Goal: Task Accomplishment & Management: Manage account settings

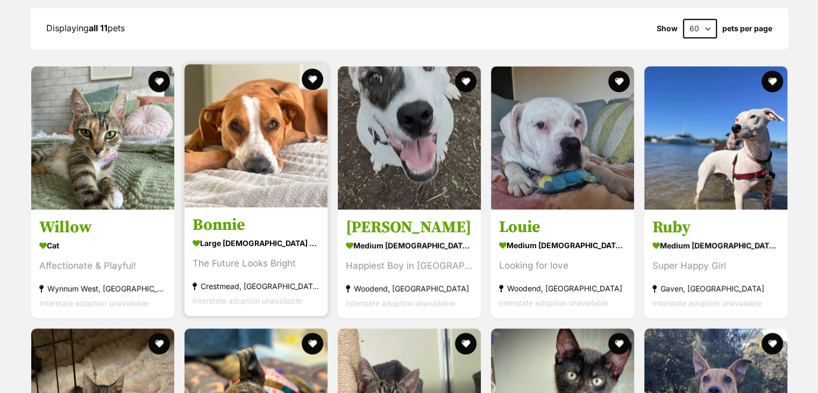
scroll to position [1398, 0]
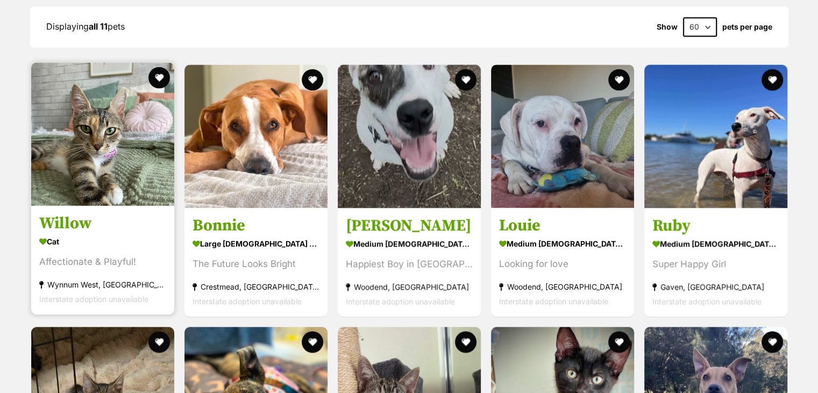
click at [100, 160] on img at bounding box center [102, 133] width 143 height 143
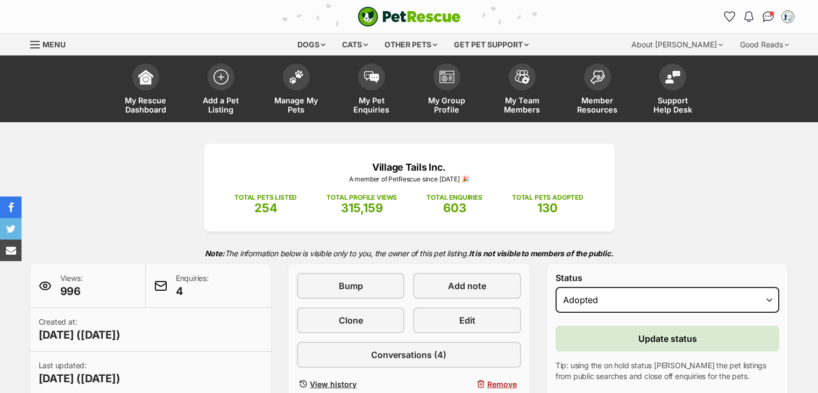
select select "rehomed"
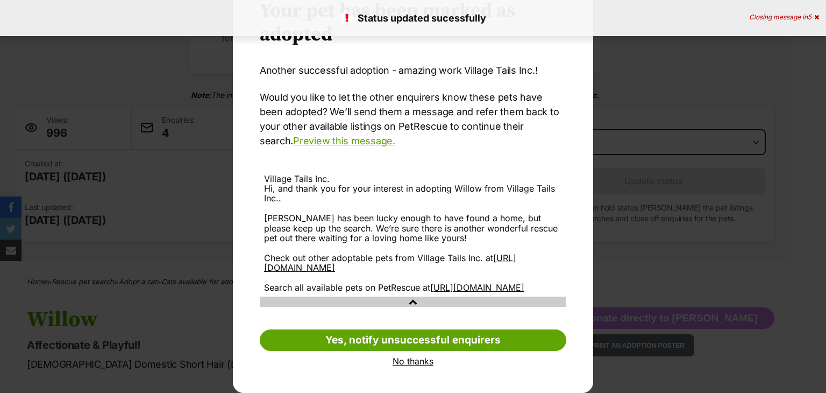
scroll to position [64, 0]
click at [410, 366] on div "Your pet has been marked as adopted Another successful adoption - amazing work …" at bounding box center [413, 183] width 360 height 420
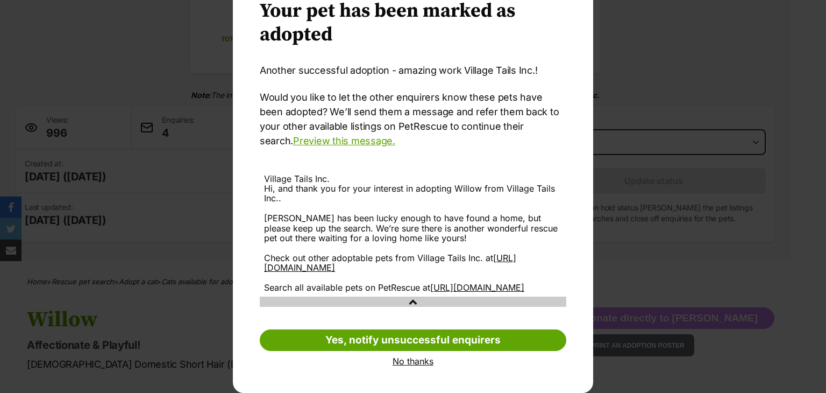
click at [407, 364] on link "No thanks" at bounding box center [413, 361] width 307 height 10
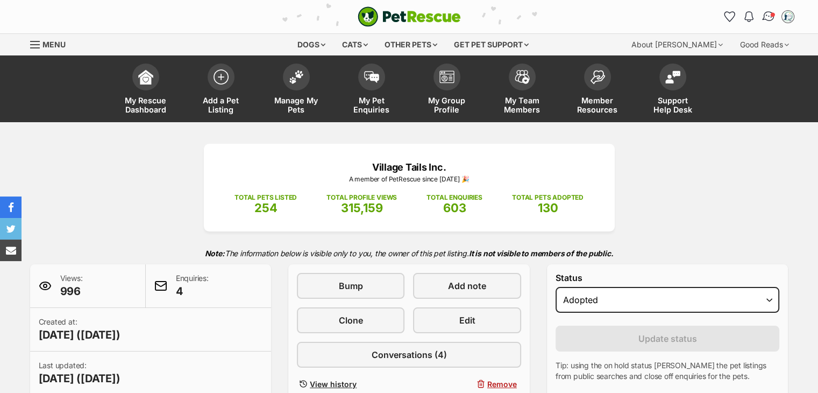
click at [774, 13] on span "Conversations" at bounding box center [772, 14] width 5 height 5
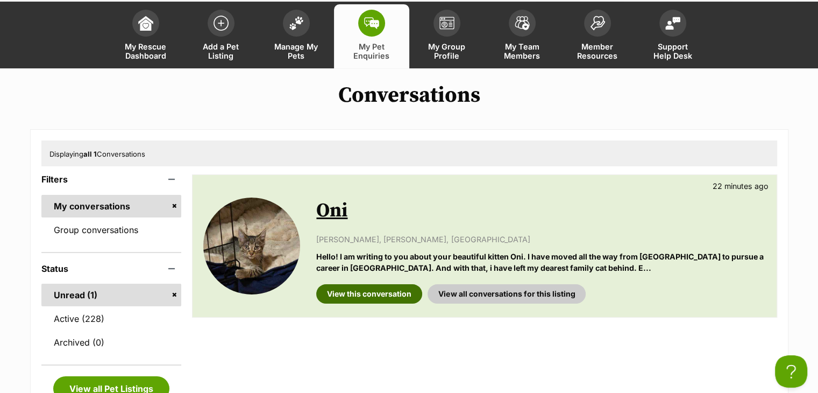
click at [372, 293] on link "View this conversation" at bounding box center [369, 293] width 106 height 19
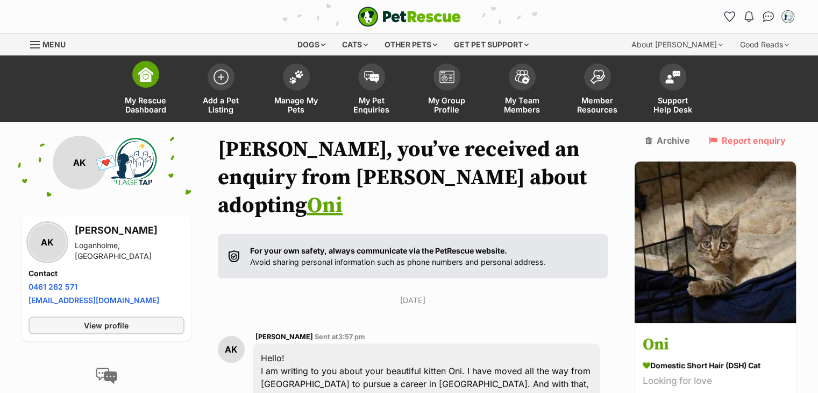
click at [159, 69] on link "My Rescue Dashboard" at bounding box center [145, 90] width 75 height 64
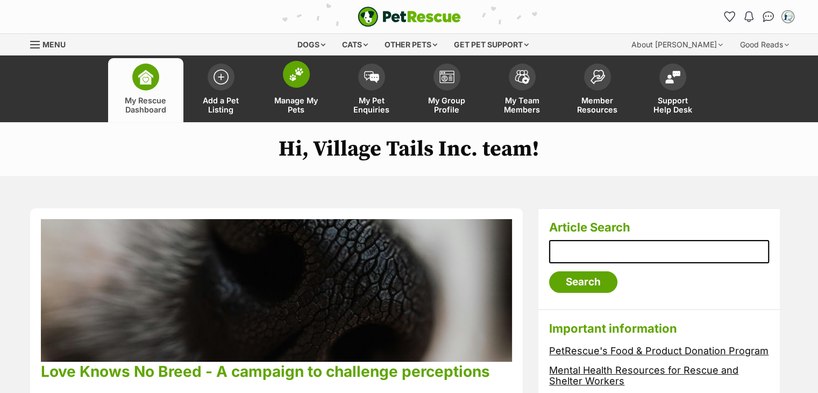
click at [286, 68] on span at bounding box center [296, 74] width 27 height 27
click at [295, 75] on img at bounding box center [296, 74] width 15 height 14
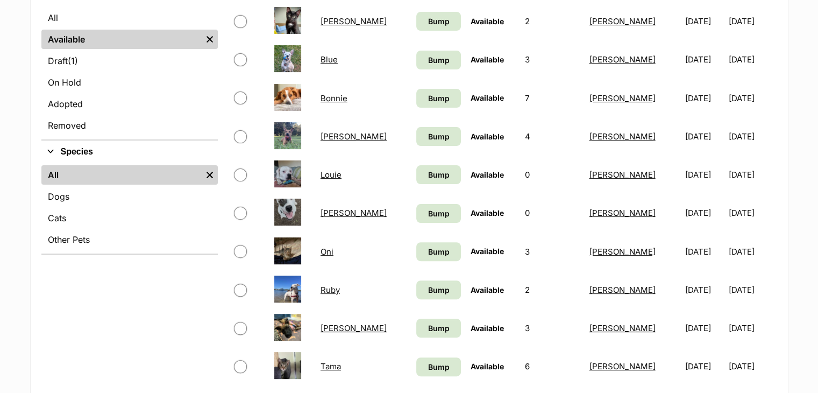
scroll to position [323, 0]
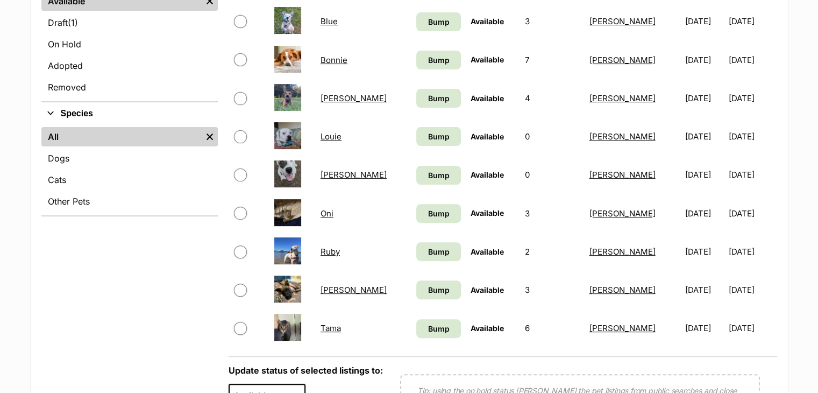
click at [335, 250] on link "Ruby" at bounding box center [330, 251] width 19 height 10
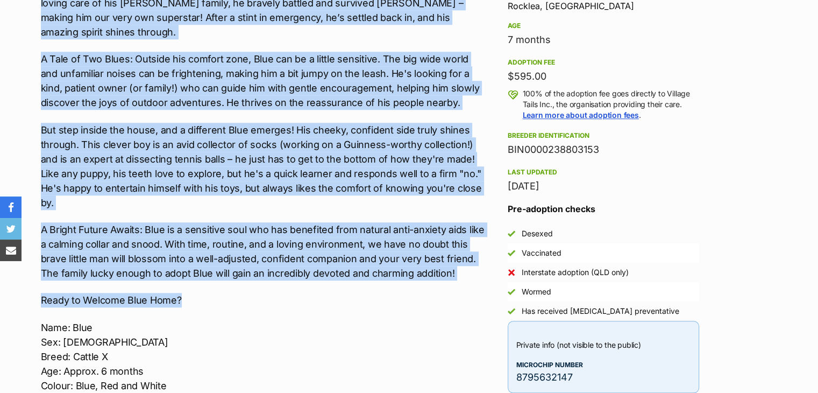
drag, startPoint x: 38, startPoint y: 186, endPoint x: 201, endPoint y: 246, distance: 174.4
drag, startPoint x: 212, startPoint y: 221, endPoint x: 260, endPoint y: 161, distance: 76.9
click at [260, 161] on p "But step inside the house, and a different Blue emerges! His cheeky, confident …" at bounding box center [263, 166] width 444 height 87
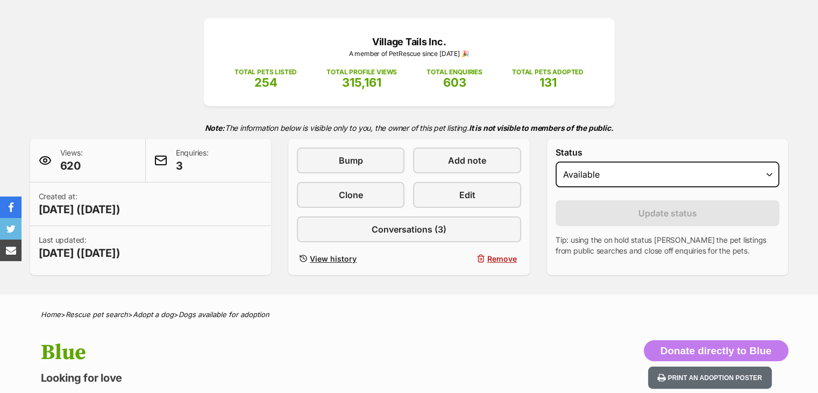
scroll to position [108, 0]
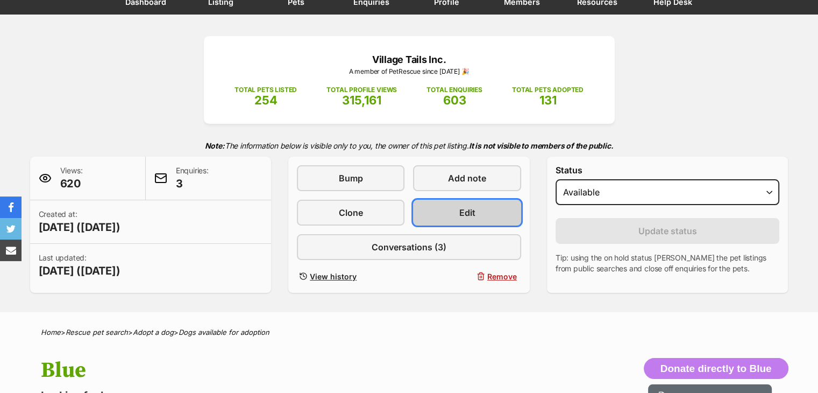
click at [447, 205] on link "Edit" at bounding box center [467, 213] width 108 height 26
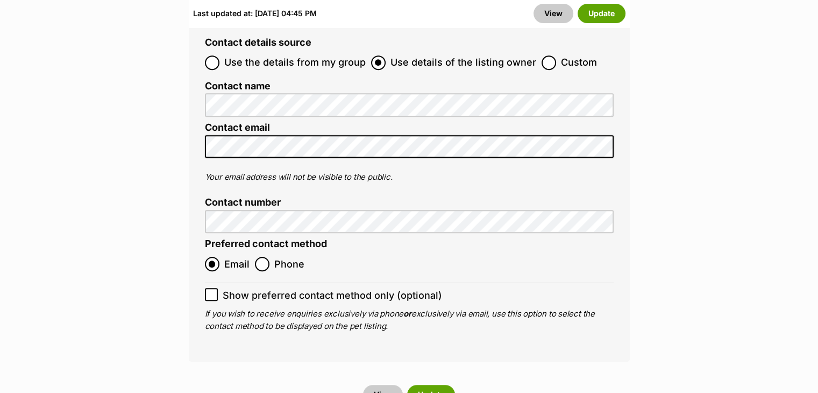
scroll to position [4625, 0]
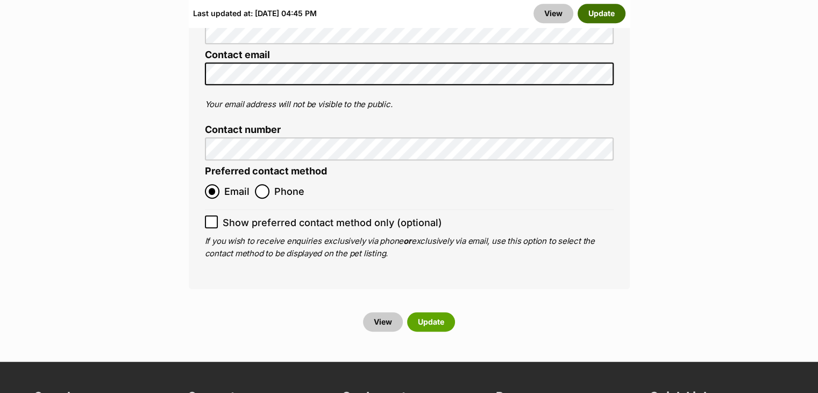
click at [608, 13] on button "Update" at bounding box center [602, 13] width 48 height 19
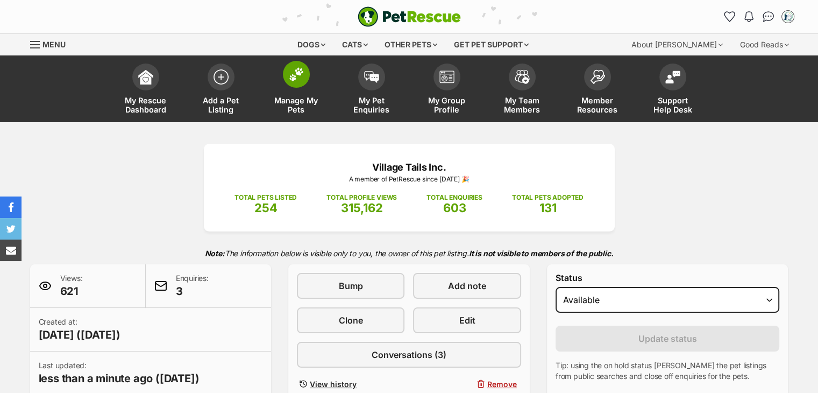
click at [290, 77] on img at bounding box center [296, 74] width 15 height 14
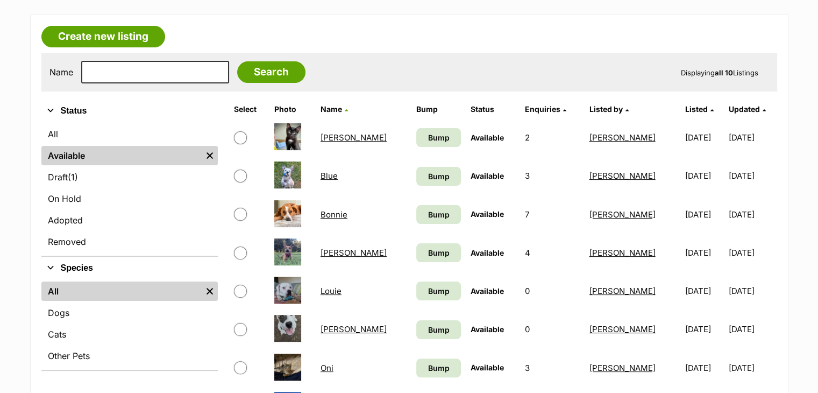
scroll to position [161, 0]
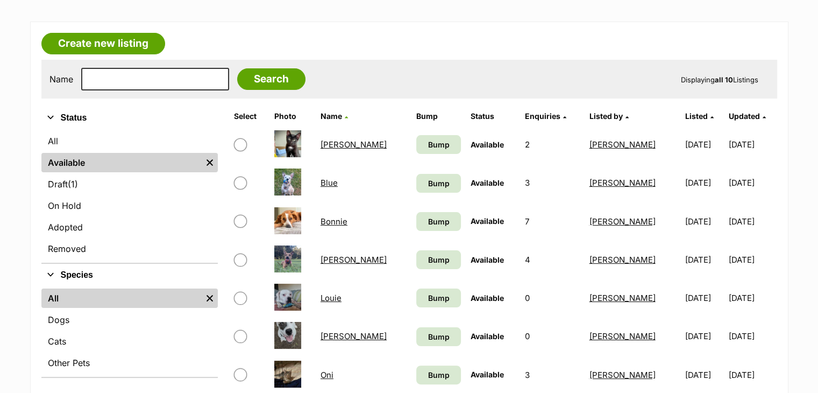
click at [331, 181] on link "Blue" at bounding box center [329, 182] width 17 height 10
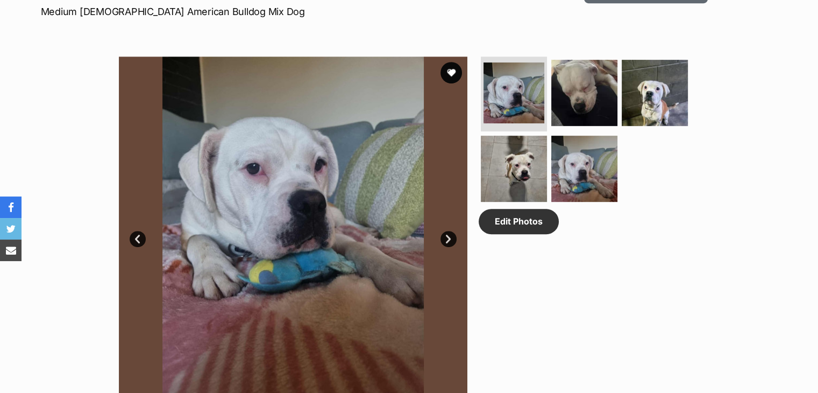
scroll to position [430, 0]
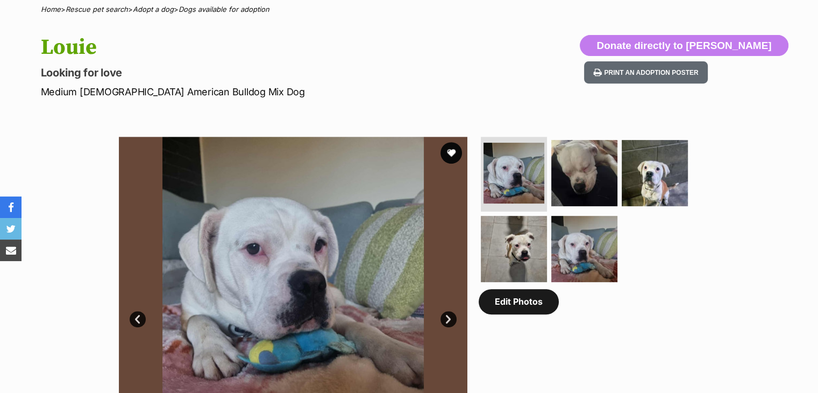
click at [516, 305] on link "Edit Photos" at bounding box center [519, 301] width 80 height 25
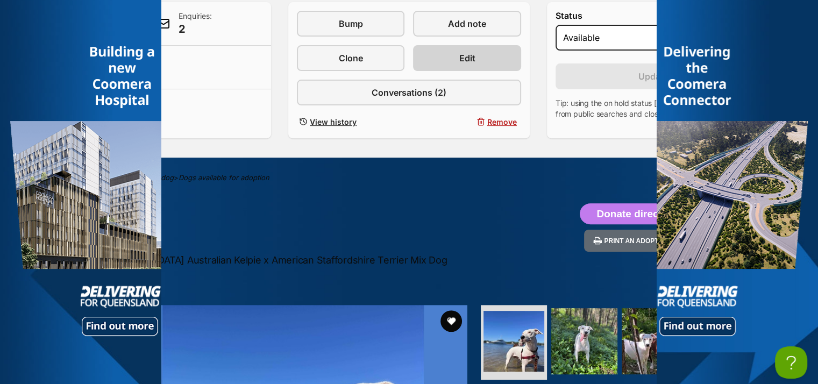
scroll to position [430, 0]
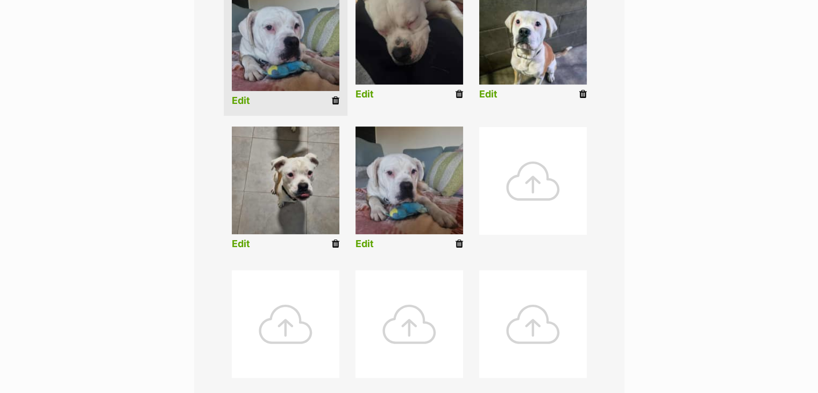
scroll to position [323, 0]
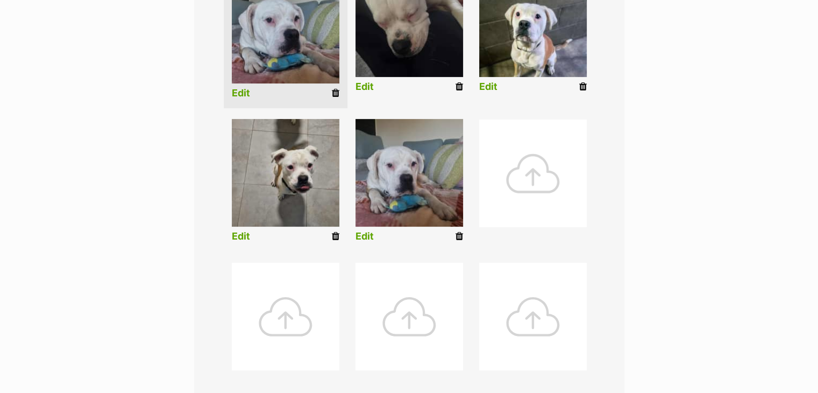
click at [518, 144] on div at bounding box center [533, 173] width 108 height 108
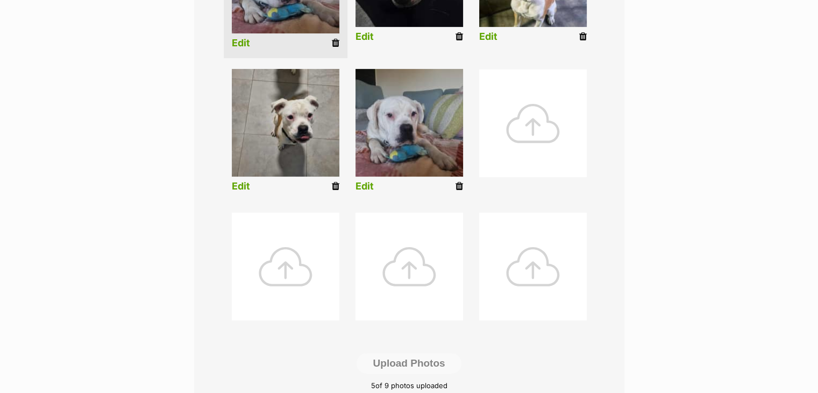
scroll to position [376, 0]
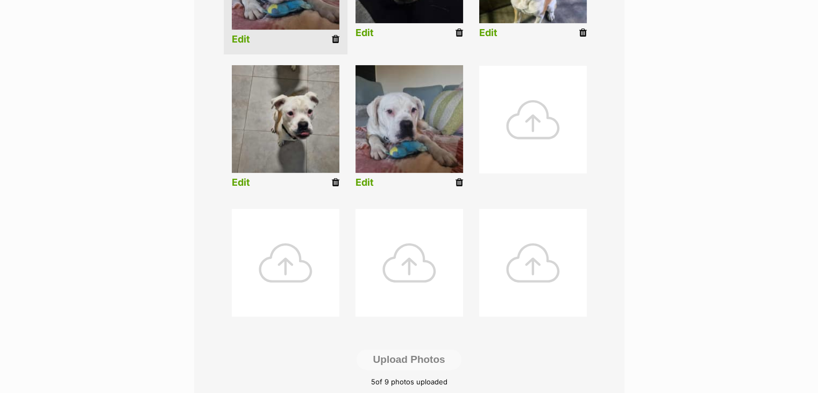
click at [541, 125] on div at bounding box center [533, 120] width 108 height 108
click at [516, 104] on div at bounding box center [533, 120] width 108 height 108
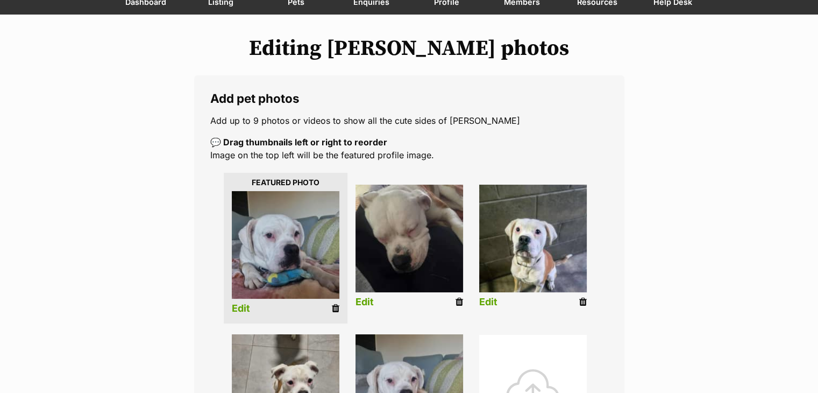
scroll to position [269, 0]
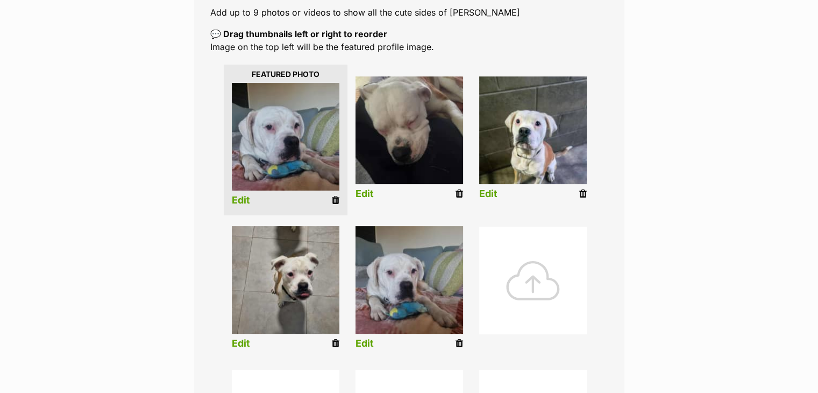
scroll to position [269, 0]
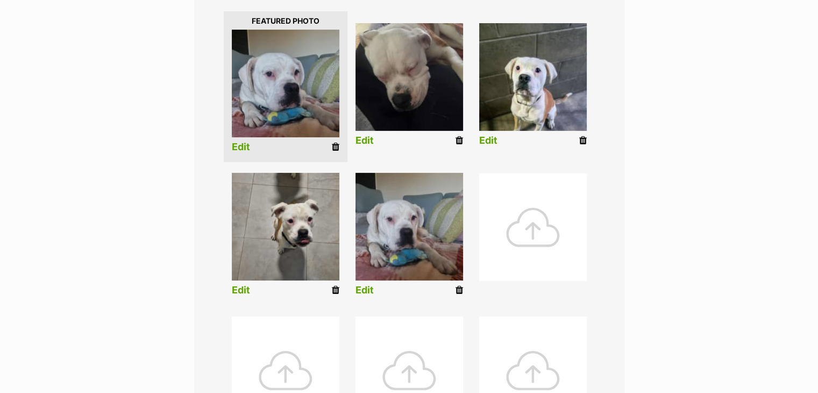
click at [521, 229] on div at bounding box center [533, 227] width 108 height 108
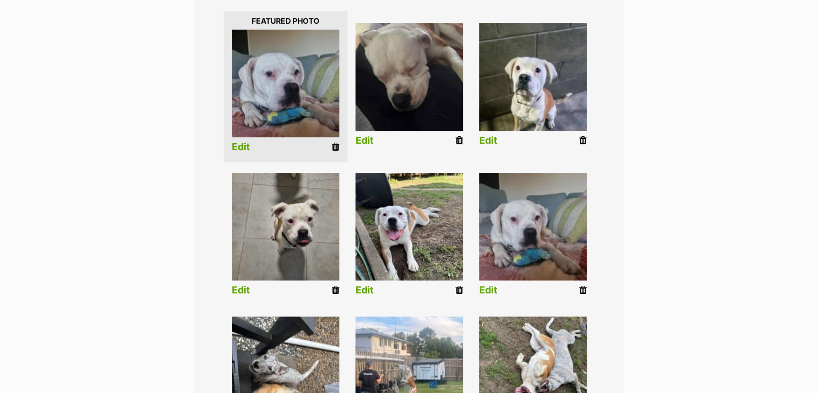
scroll to position [275, 0]
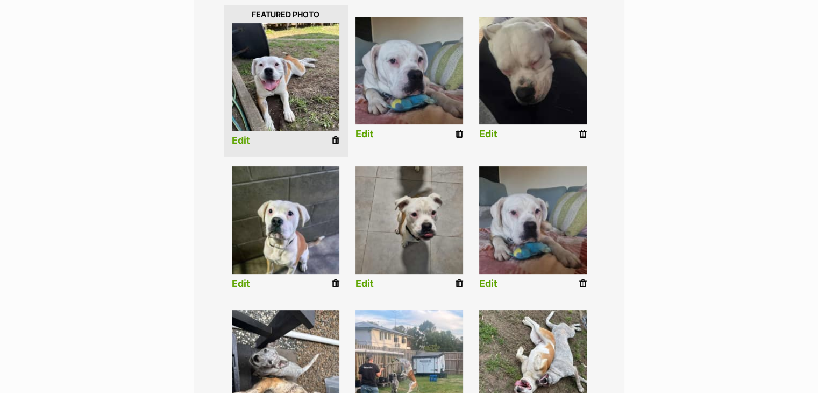
click at [243, 137] on link "Edit" at bounding box center [241, 140] width 18 height 11
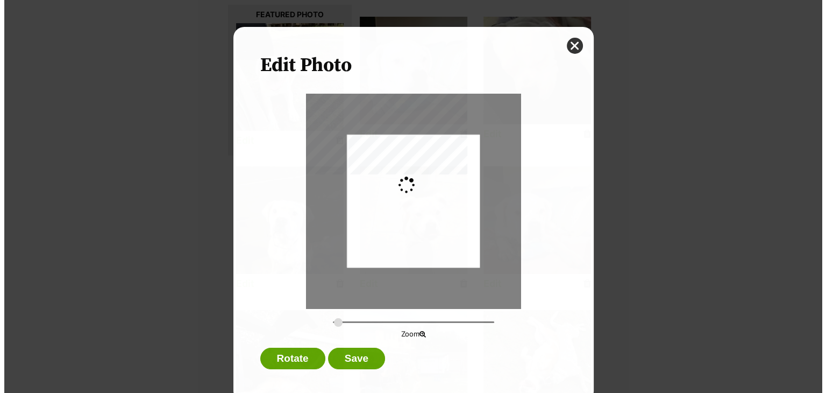
scroll to position [0, 0]
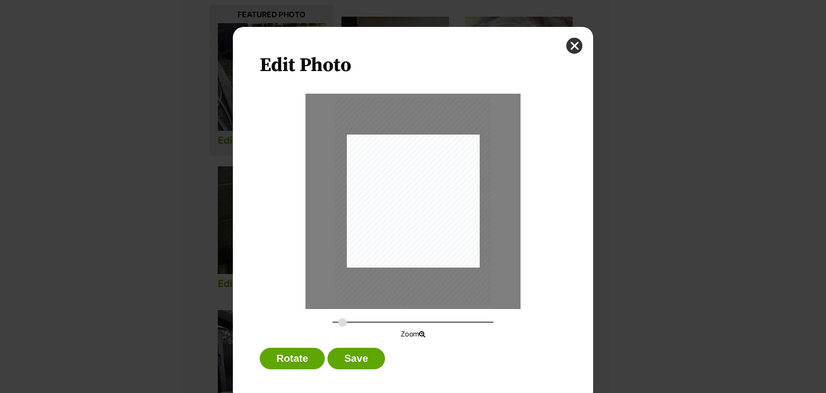
drag, startPoint x: 332, startPoint y: 321, endPoint x: 344, endPoint y: 312, distance: 14.2
type input "0.3227"
click at [338, 323] on input "Dialog Window - Close (Press escape to close)" at bounding box center [412, 322] width 161 height 10
click at [420, 237] on div "Dialog Window - Close (Press escape to close)" at bounding box center [413, 205] width 156 height 208
click at [349, 360] on button "Save" at bounding box center [356, 358] width 57 height 22
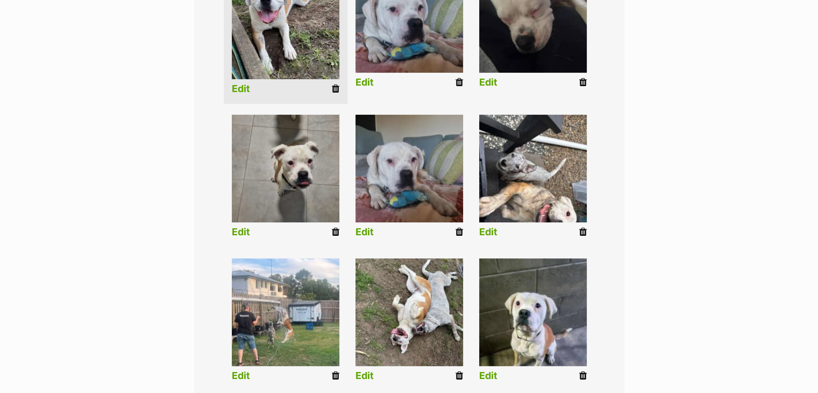
scroll to position [329, 0]
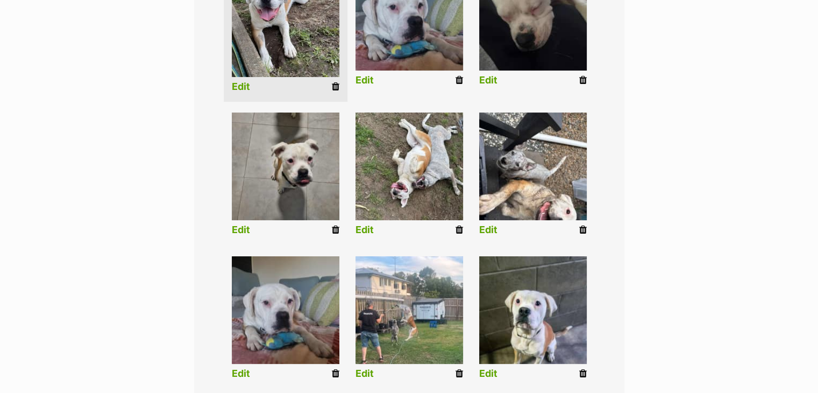
click at [495, 230] on link "Edit" at bounding box center [488, 229] width 18 height 11
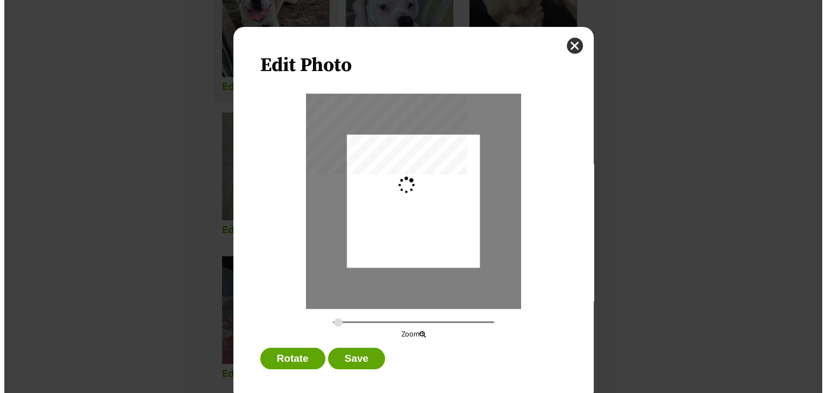
scroll to position [0, 0]
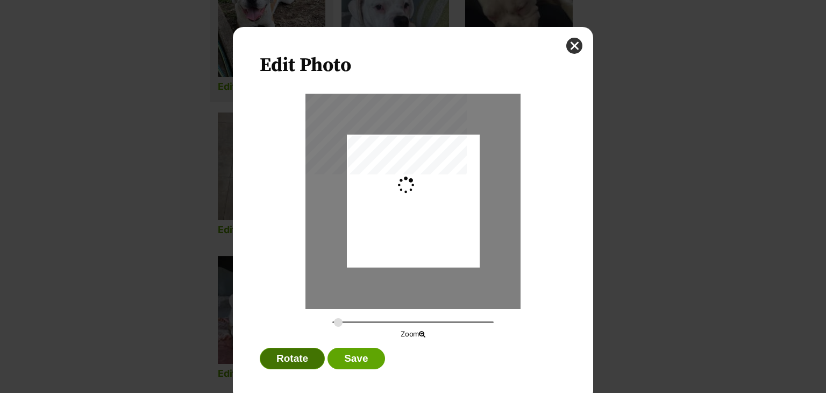
type input "0.2744"
click at [290, 347] on button "Rotate" at bounding box center [292, 358] width 65 height 22
click at [295, 351] on button "Rotate" at bounding box center [292, 358] width 65 height 22
drag, startPoint x: 435, startPoint y: 207, endPoint x: 415, endPoint y: 216, distance: 21.2
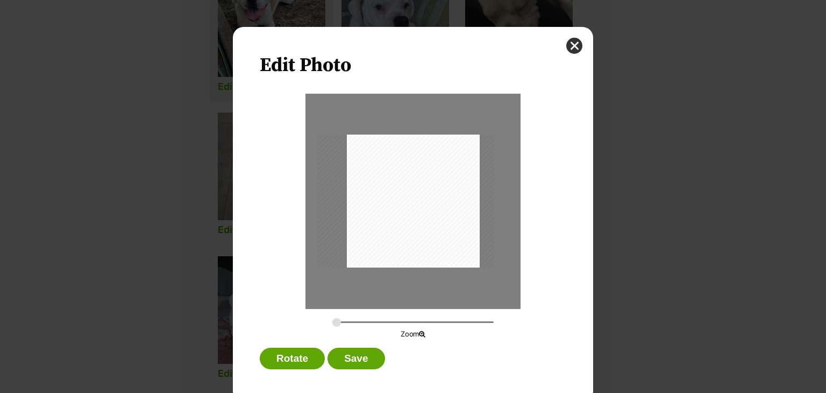
click at [415, 216] on div "Dialog Window - Close (Press escape to close)" at bounding box center [405, 200] width 177 height 133
click at [370, 363] on button "Save" at bounding box center [356, 358] width 57 height 22
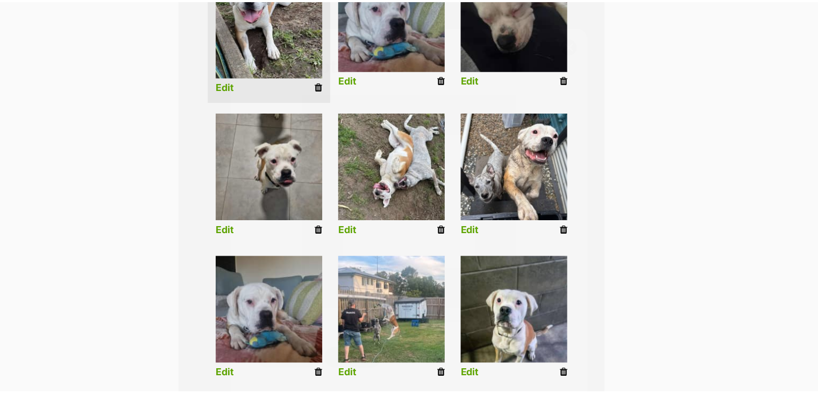
scroll to position [329, 0]
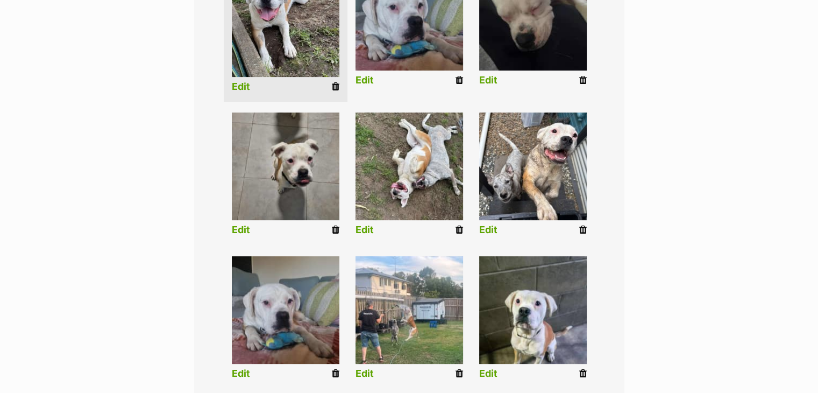
click at [368, 227] on link "Edit" at bounding box center [365, 229] width 18 height 11
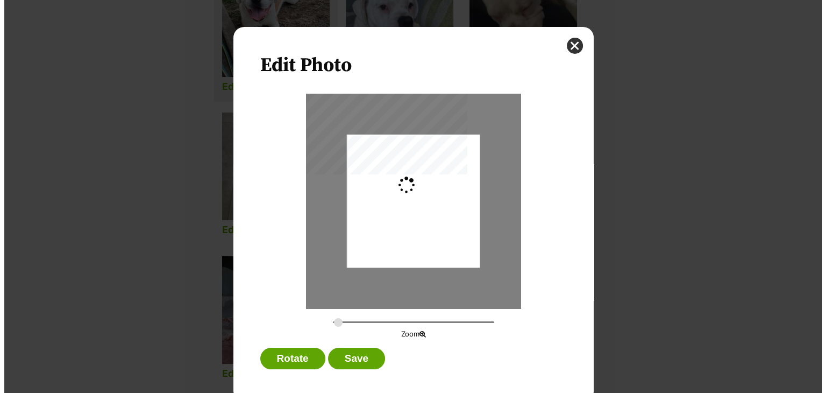
scroll to position [0, 0]
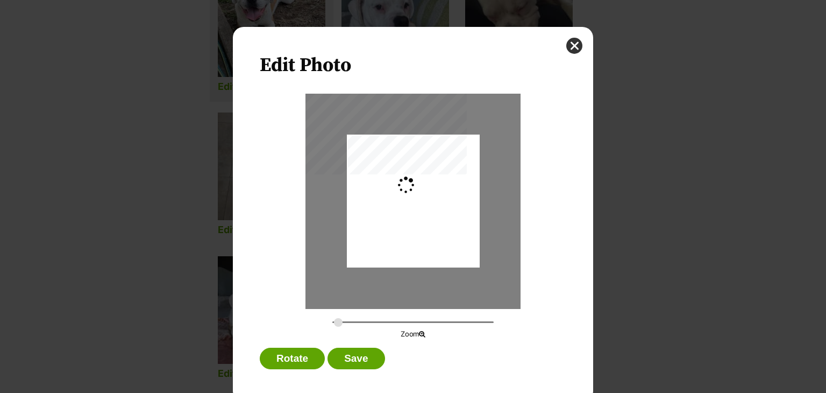
type input "0.2744"
drag, startPoint x: 437, startPoint y: 200, endPoint x: 432, endPoint y: 231, distance: 31.5
click at [432, 231] on div "Dialog Window - Close (Press escape to close)" at bounding box center [413, 222] width 133 height 177
click at [350, 355] on button "Save" at bounding box center [356, 358] width 57 height 22
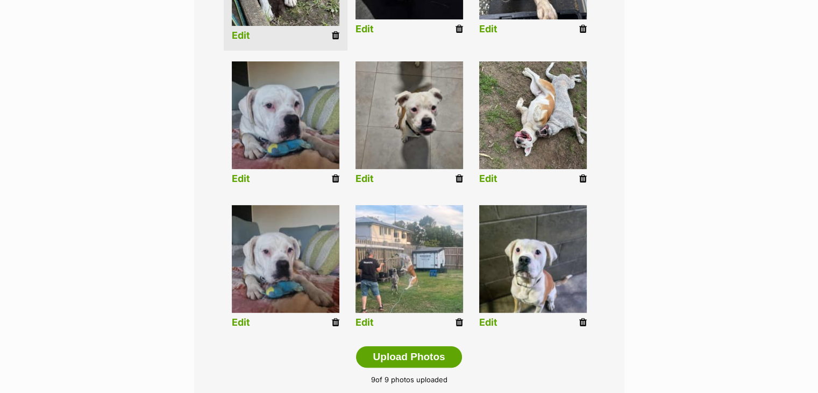
scroll to position [383, 0]
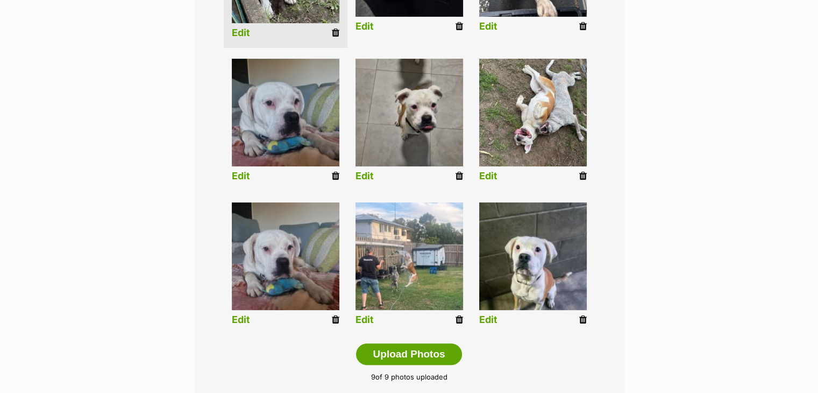
click at [364, 319] on link "Edit" at bounding box center [365, 319] width 18 height 11
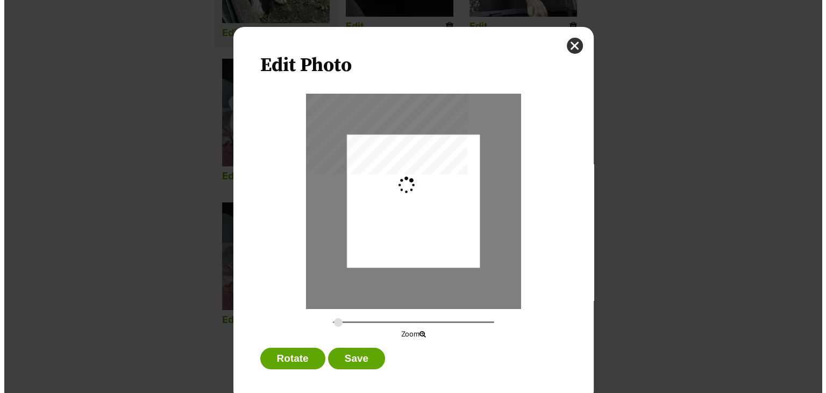
scroll to position [0, 0]
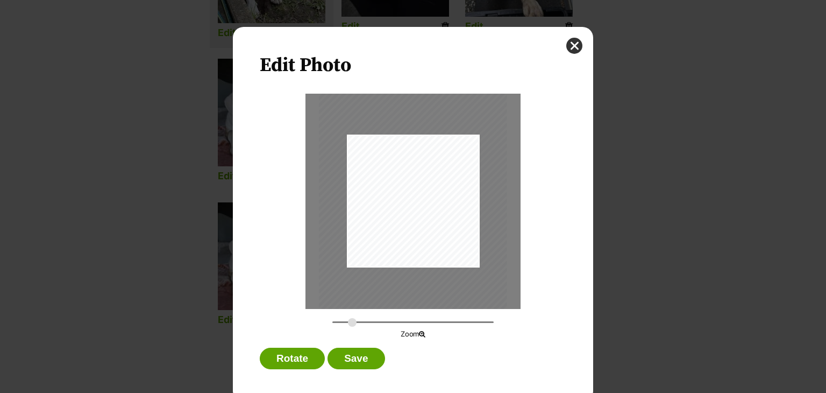
drag, startPoint x: 332, startPoint y: 323, endPoint x: 348, endPoint y: 324, distance: 15.7
click at [348, 324] on input "Dialog Window - Close (Press escape to close)" at bounding box center [412, 322] width 161 height 10
drag, startPoint x: 394, startPoint y: 248, endPoint x: 424, endPoint y: 247, distance: 30.2
click at [424, 247] on div "Dialog Window - Close (Press escape to close)" at bounding box center [441, 200] width 193 height 257
drag, startPoint x: 349, startPoint y: 320, endPoint x: 342, endPoint y: 321, distance: 7.1
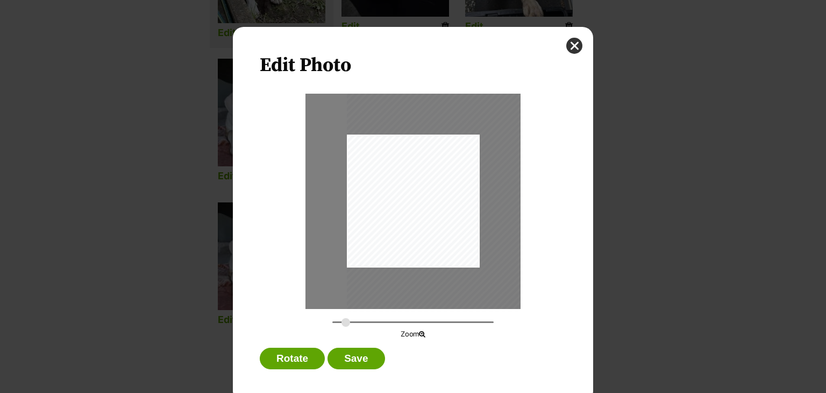
type input "0.3469"
click at [342, 321] on input "Dialog Window - Close (Press escape to close)" at bounding box center [412, 322] width 161 height 10
drag, startPoint x: 427, startPoint y: 222, endPoint x: 414, endPoint y: 226, distance: 13.6
click at [414, 226] on div "Dialog Window - Close (Press escape to close)" at bounding box center [418, 204] width 168 height 224
click at [369, 364] on button "Save" at bounding box center [356, 358] width 57 height 22
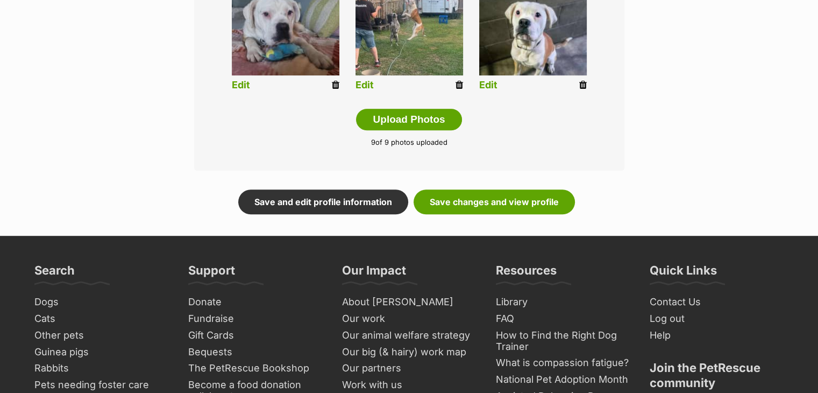
scroll to position [652, 0]
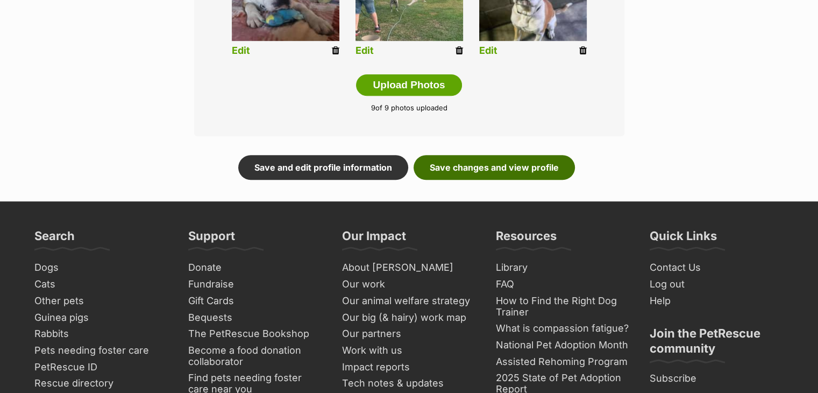
click at [453, 174] on link "Save changes and view profile" at bounding box center [494, 167] width 161 height 25
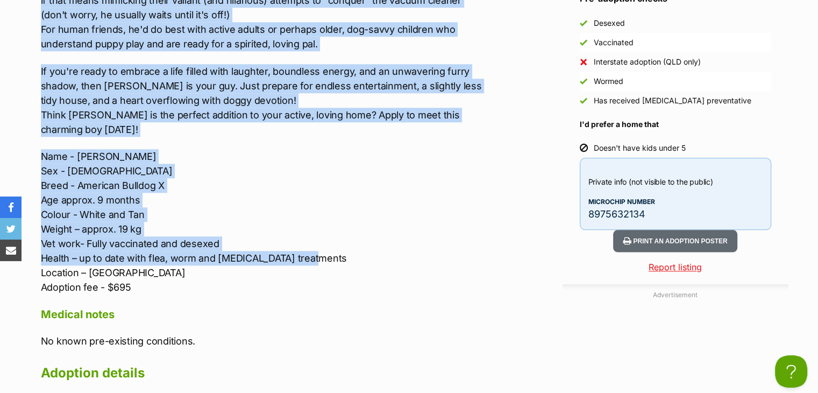
scroll to position [1291, 0]
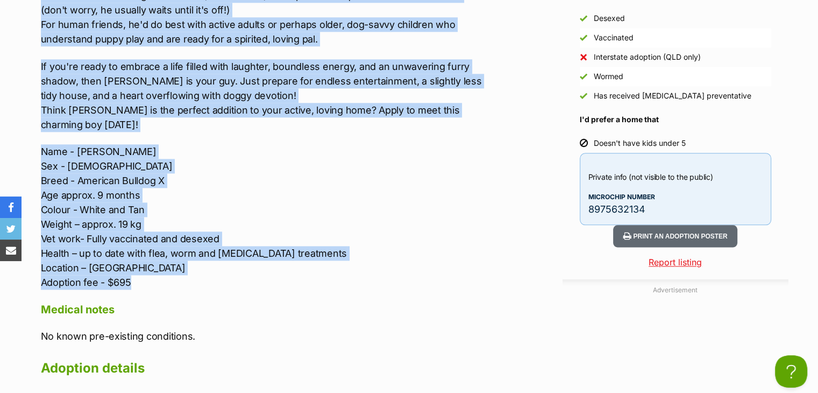
drag, startPoint x: 26, startPoint y: 155, endPoint x: 374, endPoint y: 280, distance: 369.7
copy div "Lore Ipsum: Dolo Sitame Con-Adip el Sed! Doeiusm temporinci, utlabor etdolo, ma…"
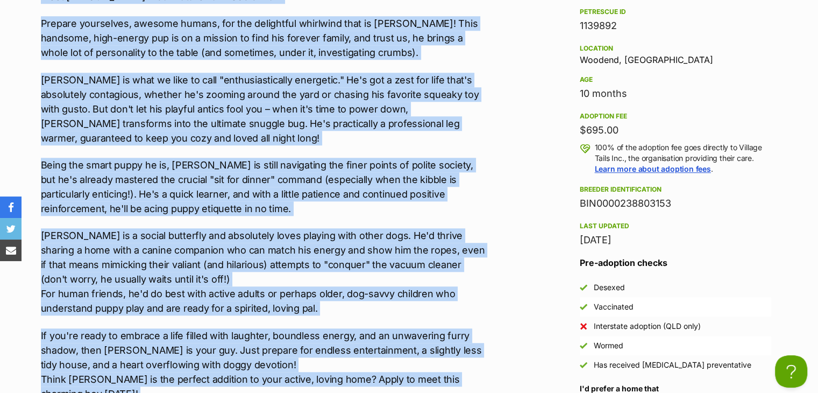
click at [478, 143] on p "[PERSON_NAME] is what we like to call "enthusiastically energetic." He's got a …" at bounding box center [263, 109] width 444 height 73
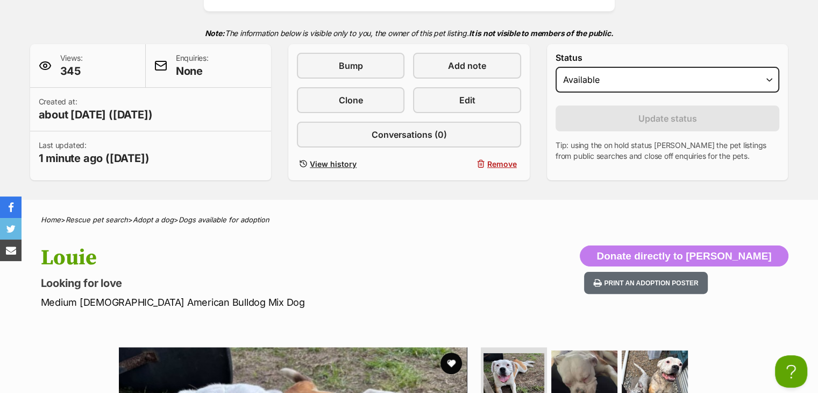
scroll to position [215, 0]
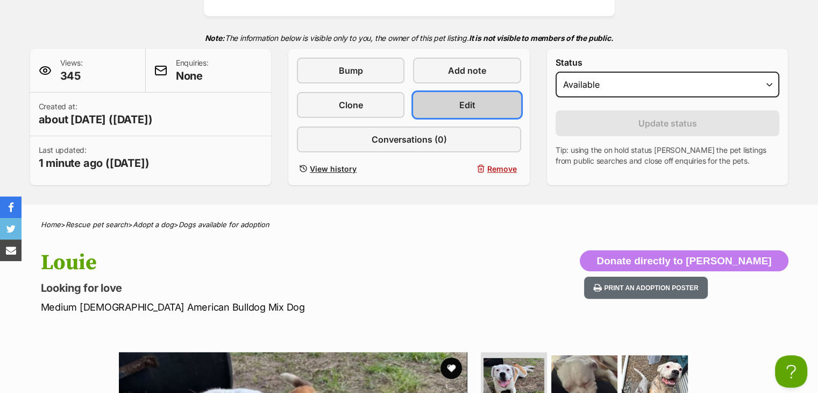
click at [480, 97] on link "Edit" at bounding box center [467, 105] width 108 height 26
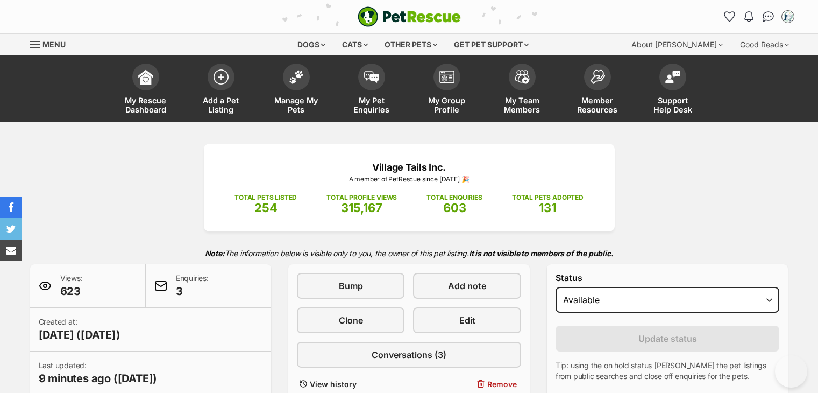
scroll to position [807, 0]
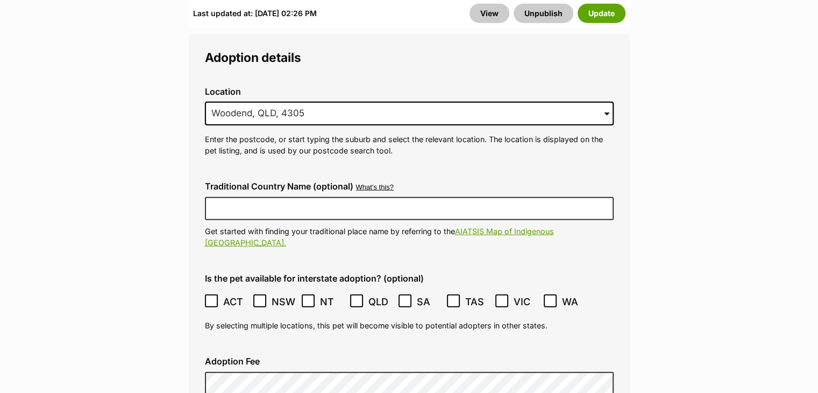
scroll to position [3012, 0]
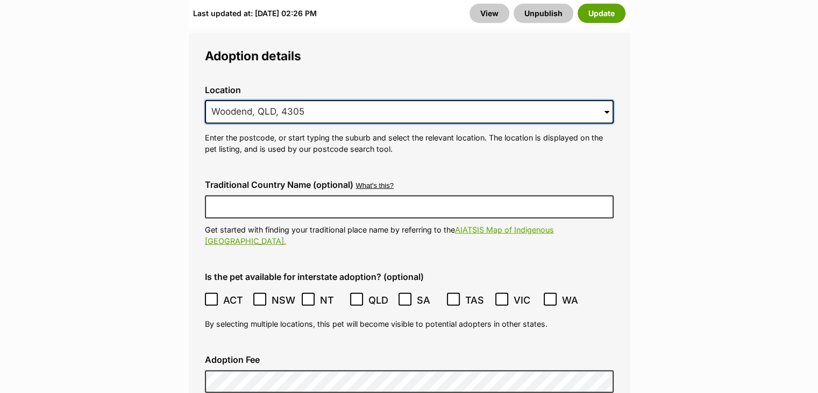
click at [329, 100] on input "Woodend, QLD, 4305" at bounding box center [409, 112] width 409 height 24
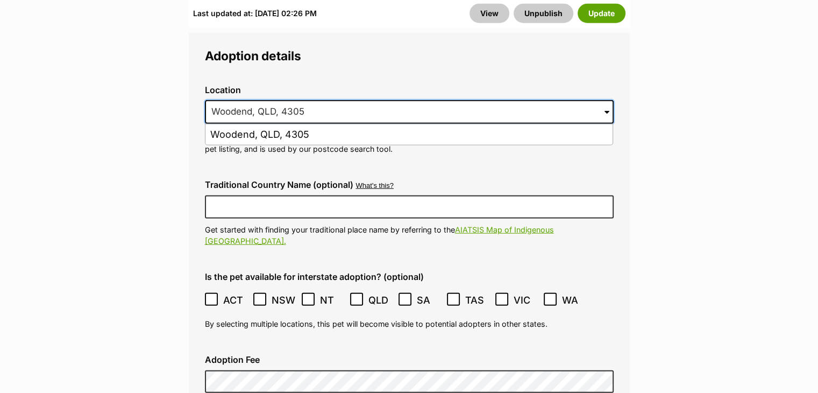
drag, startPoint x: 329, startPoint y: 68, endPoint x: 194, endPoint y: 68, distance: 135.5
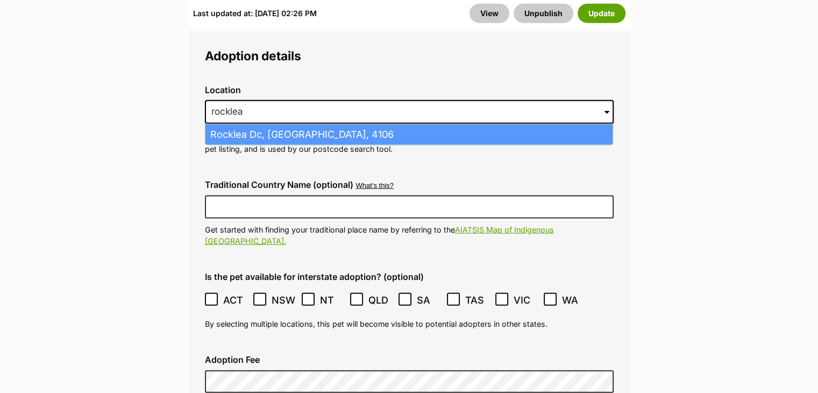
click at [344, 124] on li "Rocklea Dc, [GEOGRAPHIC_DATA], 4106" at bounding box center [408, 134] width 407 height 21
type input "Rocklea Dc, [GEOGRAPHIC_DATA], 4106"
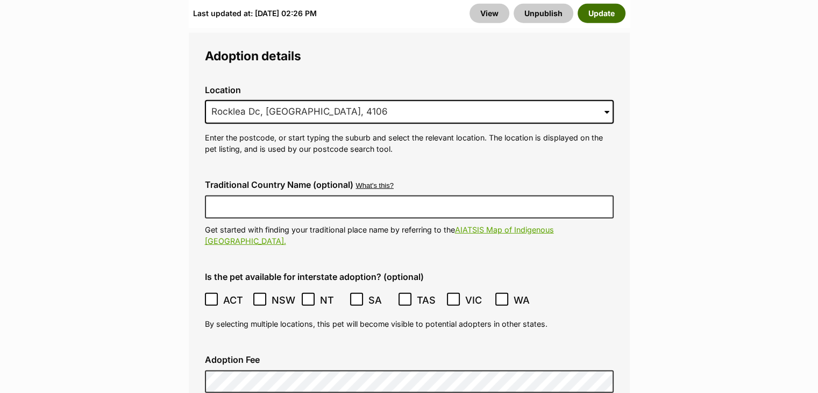
click at [606, 11] on button "Update" at bounding box center [602, 13] width 48 height 19
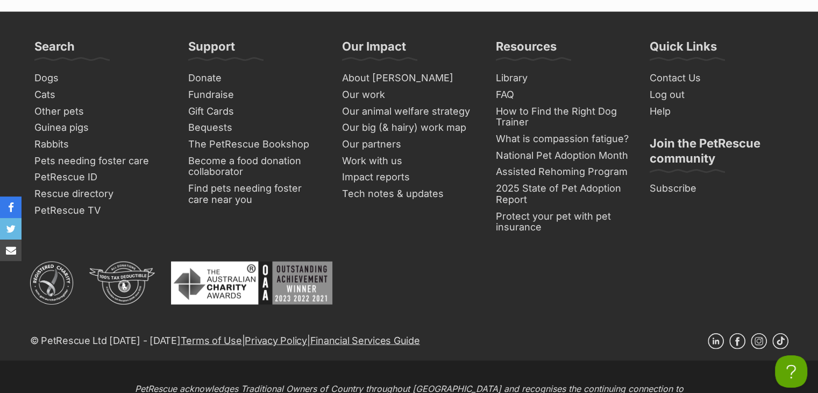
scroll to position [2485, 0]
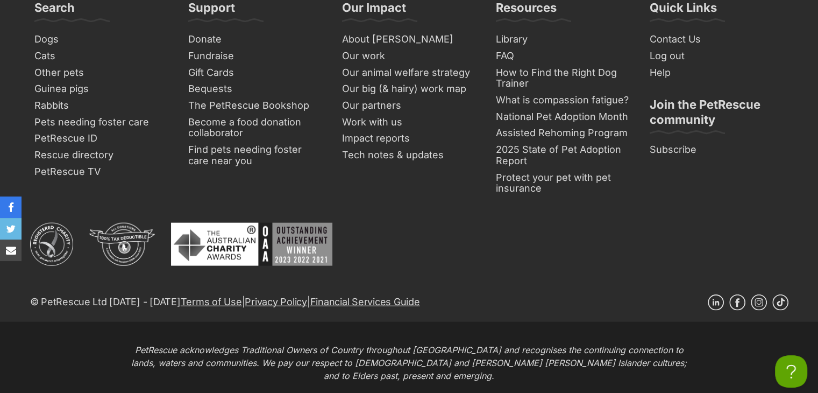
drag, startPoint x: 371, startPoint y: 362, endPoint x: 361, endPoint y: 382, distance: 22.6
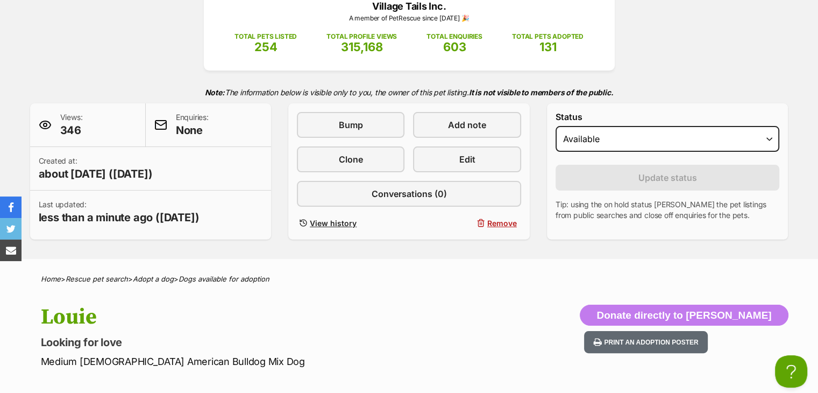
scroll to position [0, 0]
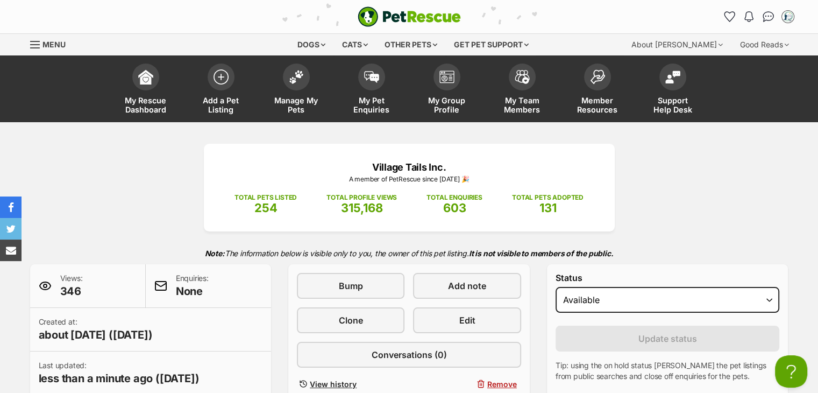
drag, startPoint x: 725, startPoint y: 382, endPoint x: 655, endPoint y: 218, distance: 177.8
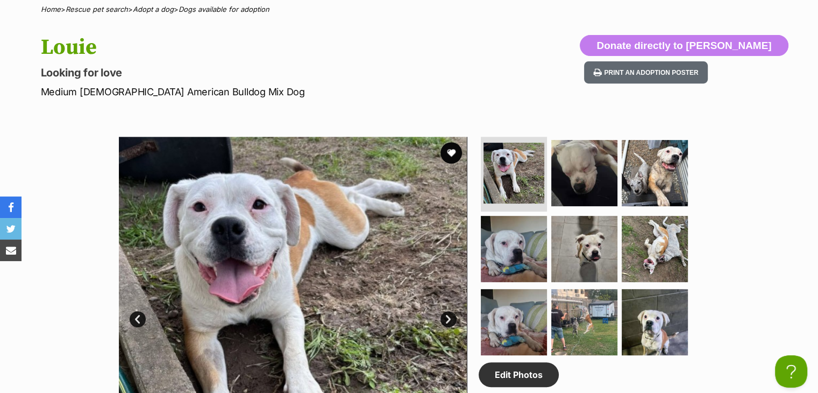
scroll to position [376, 0]
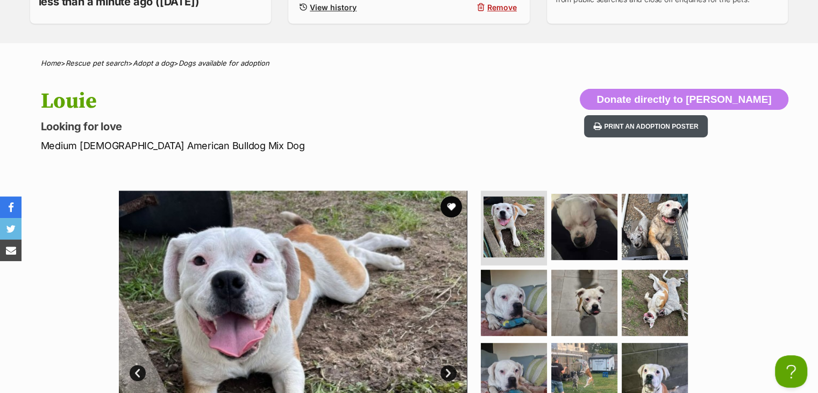
click at [708, 129] on button "Print an adoption poster" at bounding box center [646, 126] width 124 height 22
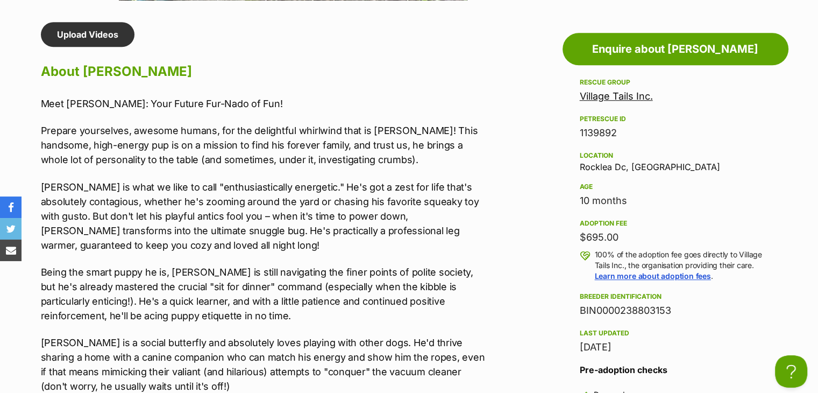
scroll to position [914, 0]
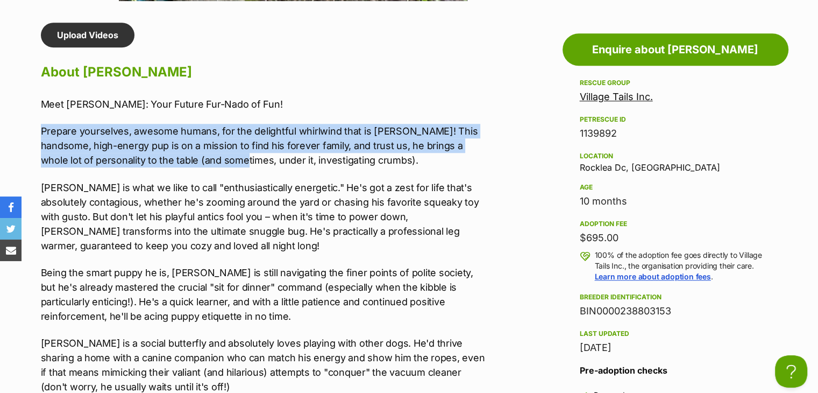
drag, startPoint x: 28, startPoint y: 127, endPoint x: 229, endPoint y: 162, distance: 204.3
click at [229, 162] on p "Prepare yourselves, awesome humans, for the delightful whirlwind that is [PERSO…" at bounding box center [263, 146] width 444 height 44
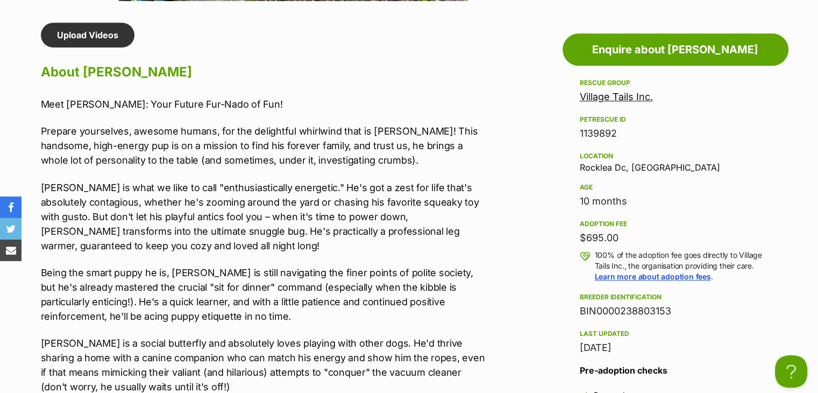
scroll to position [1183, 0]
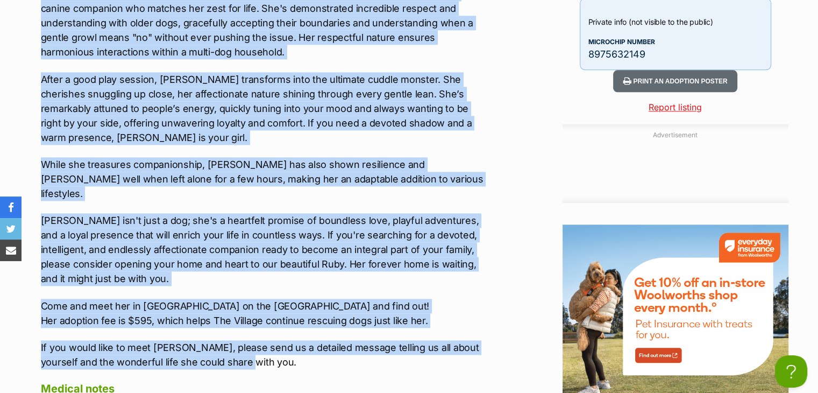
drag, startPoint x: 233, startPoint y: 219, endPoint x: 262, endPoint y: 261, distance: 51.0
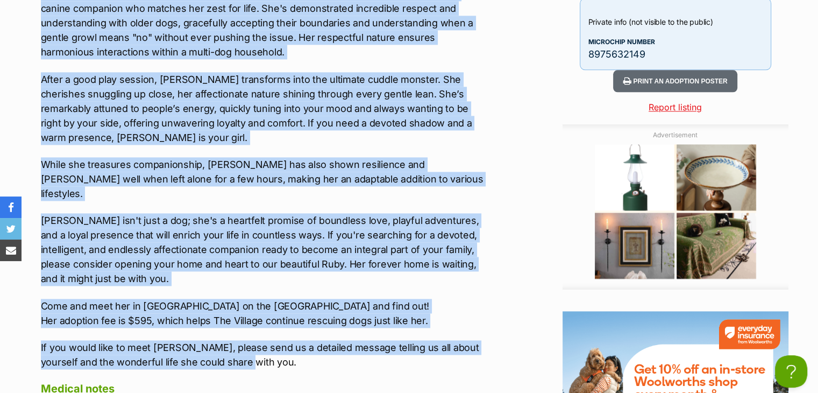
copy div "Meet Ruby: A Heart Full of Love Awaiting Her Forever Home In a world full of wo…"
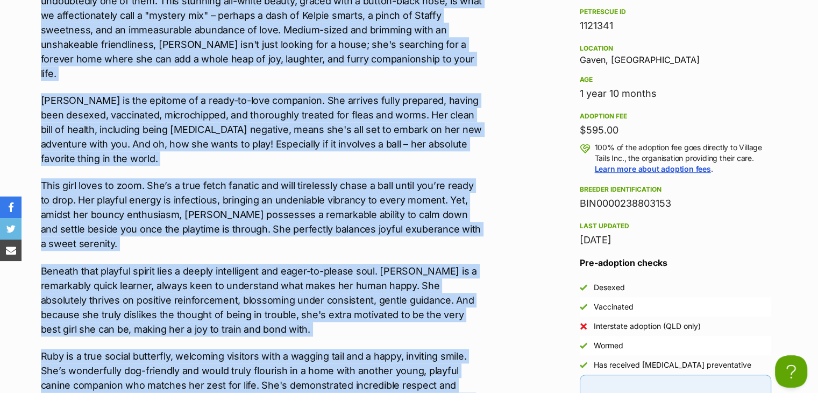
copy div "Meet Ruby: A Heart Full of Love Awaiting Her Forever Home In a world full of wo…"
